Goal: Task Accomplishment & Management: Manage account settings

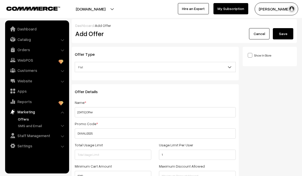
scroll to position [154, 0]
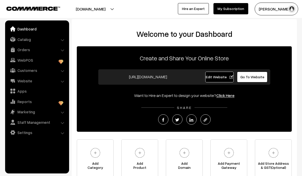
click at [60, 39] on link "Catalog" at bounding box center [36, 39] width 61 height 9
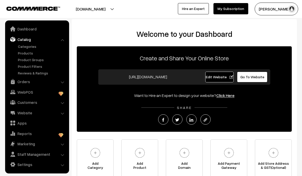
click at [25, 55] on link "Products" at bounding box center [42, 52] width 51 height 5
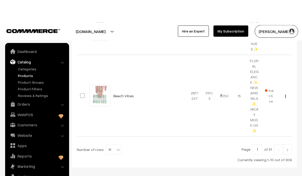
scroll to position [746, 0]
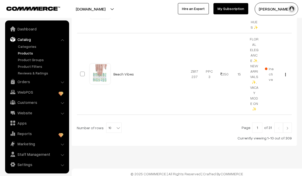
click at [116, 125] on b at bounding box center [118, 127] width 5 height 5
select select "20"
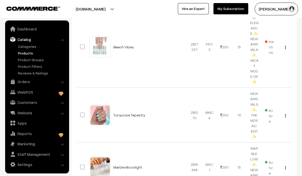
scroll to position [775, 0]
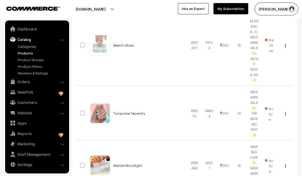
click at [134, 111] on link "Turquoise Tapestry" at bounding box center [129, 113] width 32 height 4
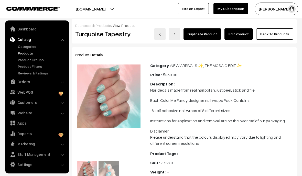
click at [244, 35] on link "Edit Product" at bounding box center [238, 33] width 28 height 11
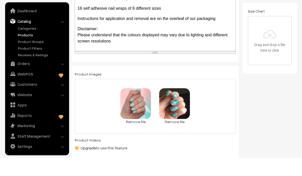
scroll to position [166, 0]
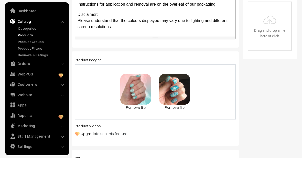
click at [207, 103] on div "26.7 KB IMG_4380.JPG Check Error Remove file 94.2 KB IMG_4377.JPG Check Error R…" at bounding box center [155, 110] width 161 height 55
click at [180, 108] on span "IMG_4377.JPG" at bounding box center [174, 110] width 23 height 5
click at [183, 102] on img at bounding box center [174, 107] width 31 height 31
click at [183, 103] on img at bounding box center [174, 107] width 31 height 31
click at [181, 99] on div "94.2 KB IMG_4377.JPG" at bounding box center [174, 105] width 31 height 27
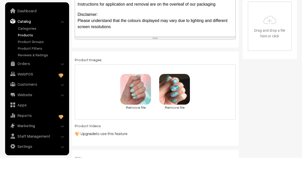
click at [175, 108] on span "IMG_4377.JPG" at bounding box center [174, 110] width 23 height 5
click at [171, 108] on span "IMG_4377.JPG" at bounding box center [174, 110] width 23 height 5
click at [182, 98] on span "94.2 KB" at bounding box center [174, 100] width 17 height 5
click at [176, 108] on span "IMG_4377.JPG" at bounding box center [174, 110] width 23 height 5
click at [202, 85] on div "26.7 KB IMG_4380.JPG Check Error Remove file 94.2 KB IMG_4377.JPG Check Error R…" at bounding box center [155, 110] width 161 height 55
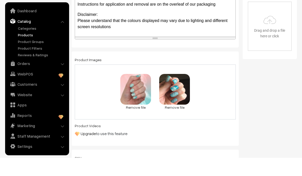
click at [176, 123] on link "Remove file" at bounding box center [174, 125] width 31 height 5
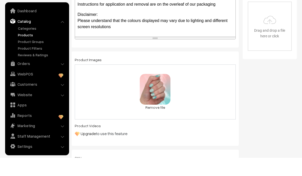
click at [159, 123] on link "Remove file" at bounding box center [155, 125] width 31 height 5
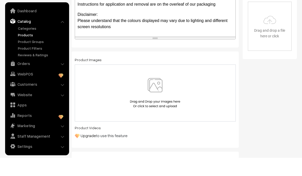
click at [161, 96] on img at bounding box center [155, 111] width 53 height 30
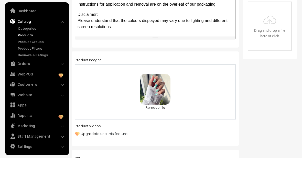
click at [206, 101] on div "0.3 MB 2FC15426-FD21-4B0E-A510-82034130AC00.jpeg Check Error Remove file" at bounding box center [155, 110] width 161 height 55
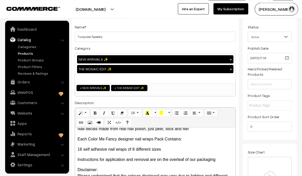
scroll to position [0, 0]
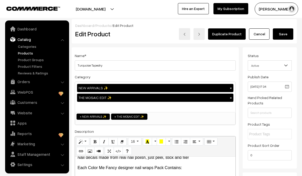
click at [288, 35] on button "Save" at bounding box center [283, 33] width 20 height 11
